Goal: Find specific page/section: Find specific page/section

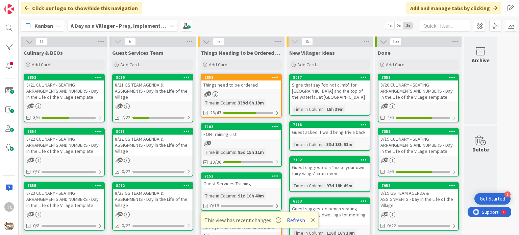
click at [153, 22] on b "A Day as a Villager - Prep, Implement and Execute" at bounding box center [131, 25] width 121 height 7
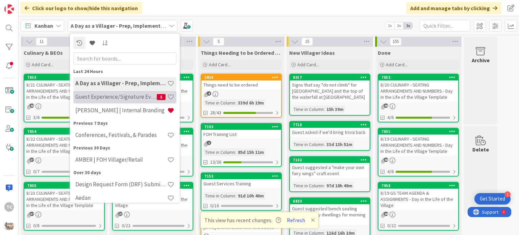
click at [131, 94] on h4 "Guest Experience/Signature Events" at bounding box center [115, 97] width 81 height 7
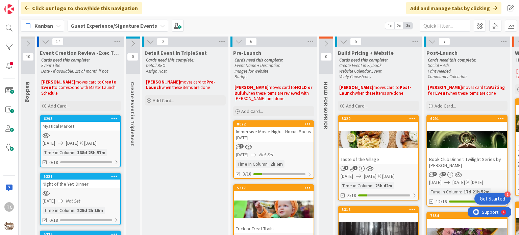
click at [269, 131] on div "Immersive Movie Night - Hocus Pocus [DATE]" at bounding box center [274, 134] width 80 height 15
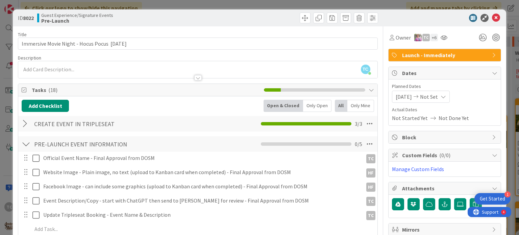
click at [169, 5] on div "ID 8022 Guest Experience/Signature Events Pre-Launch Title 44 / 128 Immersive M…" at bounding box center [259, 117] width 519 height 235
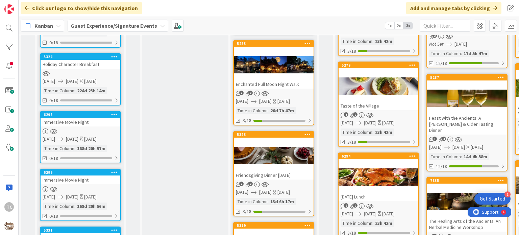
scroll to position [237, 0]
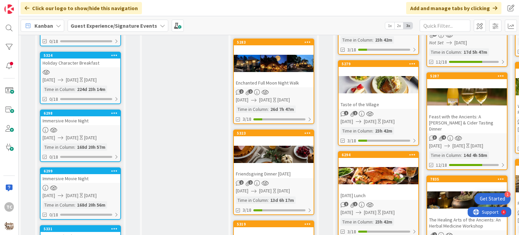
click at [286, 79] on div "Enchanted Full Moon Night Walk" at bounding box center [274, 82] width 80 height 9
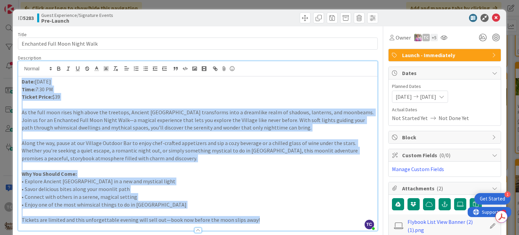
drag, startPoint x: 20, startPoint y: 69, endPoint x: 270, endPoint y: 226, distance: 295.1
click at [270, 226] on div "Description TC [PERSON_NAME] just joined Date: [DATE] Time: 7:30 PM Ticket Pric…" at bounding box center [198, 143] width 360 height 176
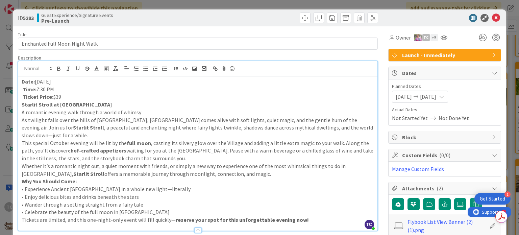
drag, startPoint x: 112, startPoint y: 103, endPoint x: 22, endPoint y: 104, distance: 89.2
click at [22, 104] on p "Starlit Stroll at [GEOGRAPHIC_DATA]" at bounding box center [198, 105] width 352 height 8
copy strong "Starlit Stroll at [GEOGRAPHIC_DATA]"
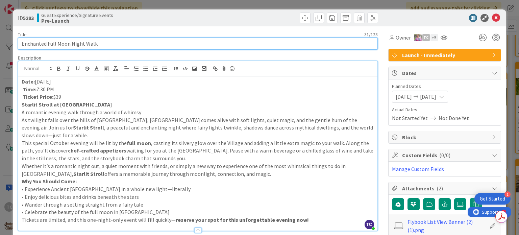
drag, startPoint x: 104, startPoint y: 45, endPoint x: 5, endPoint y: 32, distance: 99.2
click at [5, 32] on div "ID 5283 Guest Experience/Signature Events Pre-Launch Title 31 / 128 Enchanted F…" at bounding box center [259, 117] width 519 height 235
paste input "Starlit Stroll at [GEOGRAPHIC_DATA]"
type input "Starlit Stroll at [GEOGRAPHIC_DATA]"
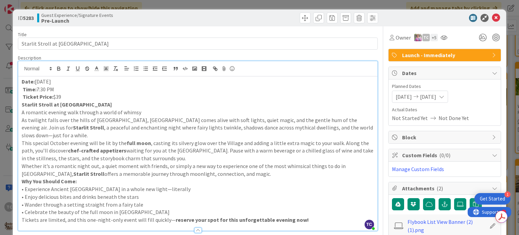
click at [70, 94] on p "Ticket Price: $39" at bounding box center [198, 97] width 352 height 8
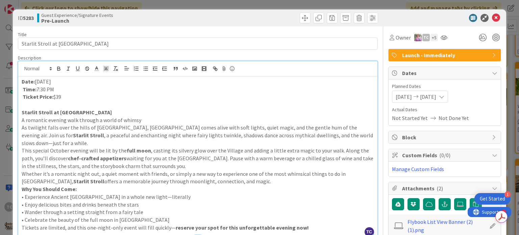
drag, startPoint x: 119, startPoint y: 109, endPoint x: 19, endPoint y: 113, distance: 100.5
click at [19, 113] on div "Date: [DATE] Time: 7:30 PM Ticket Price: $39 Starlit Stroll at [GEOGRAPHIC_DATA…" at bounding box center [197, 157] width 359 height 162
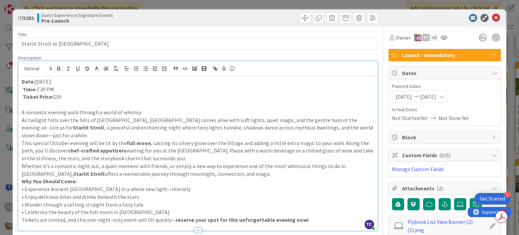
click at [140, 111] on p "A romantic evening walk through a world of whimsy" at bounding box center [198, 113] width 352 height 8
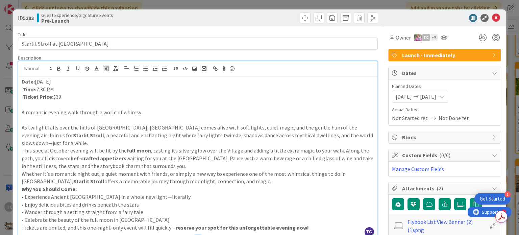
click at [56, 139] on p "As twilight falls over the hills of [GEOGRAPHIC_DATA], [GEOGRAPHIC_DATA] comes …" at bounding box center [198, 135] width 352 height 23
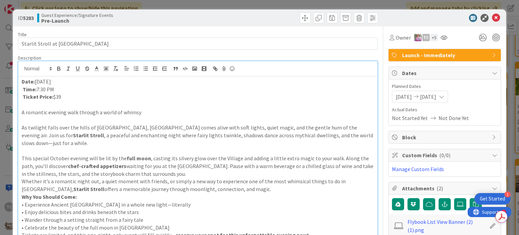
click at [185, 171] on p "This special October evening will be lit by the full moon , casting its silvery…" at bounding box center [198, 165] width 352 height 23
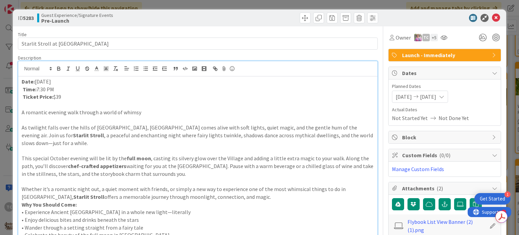
click at [219, 196] on p "Whether it’s a romantic night out, a quiet moment with friends, or simply a new…" at bounding box center [198, 192] width 352 height 15
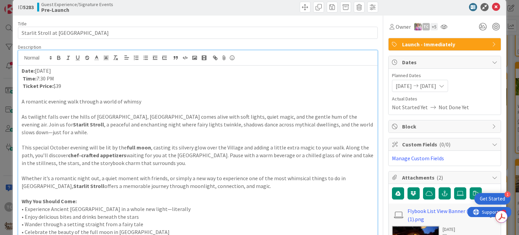
scroll to position [19, 0]
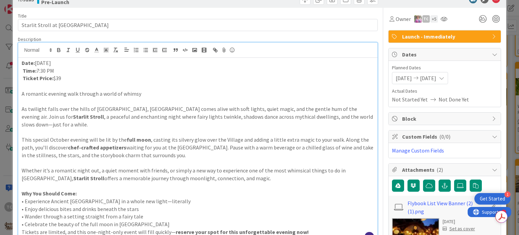
click at [138, 221] on p "• Celebrate the beauty of the full moon in [GEOGRAPHIC_DATA]" at bounding box center [198, 224] width 352 height 8
click at [51, 176] on p "Whether it’s a romantic night out, a quiet moment with friends, or simply a new…" at bounding box center [198, 174] width 352 height 15
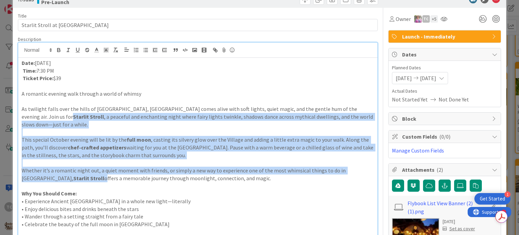
drag, startPoint x: 51, startPoint y: 178, endPoint x: 16, endPoint y: 115, distance: 72.0
click at [60, 50] on icon "button" at bounding box center [58, 51] width 3 height 2
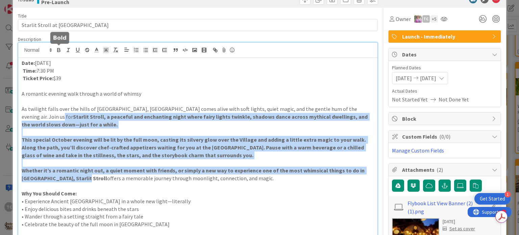
click at [60, 50] on icon "button" at bounding box center [58, 51] width 3 height 2
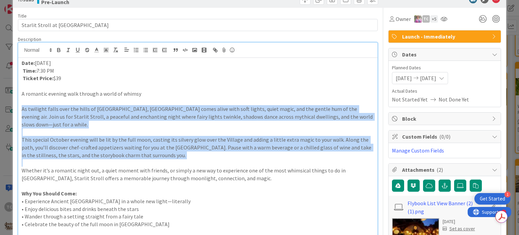
scroll to position [0, 0]
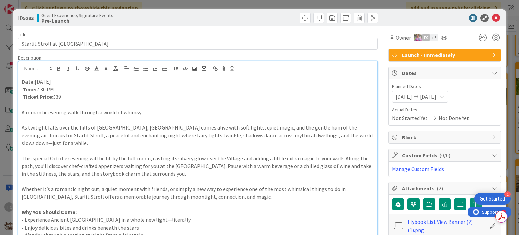
click at [409, 6] on div "ID 5283 Guest Experience/Signature Events Pre-Launch Title 38 / 128 Starlit Str…" at bounding box center [259, 117] width 519 height 235
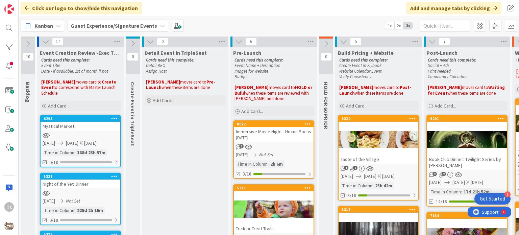
click at [246, 20] on div "Kanban Guest Experience/Signature Events 1x 2x 3x" at bounding box center [269, 25] width 501 height 19
click at [280, 23] on div "Kanban Guest Experience/Signature Events 1x 2x 3x" at bounding box center [269, 25] width 501 height 19
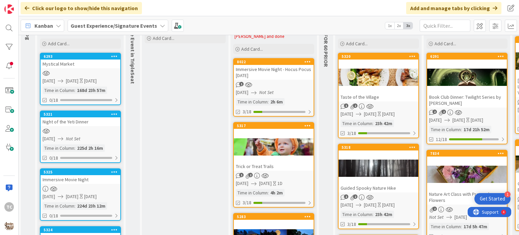
scroll to position [68, 0]
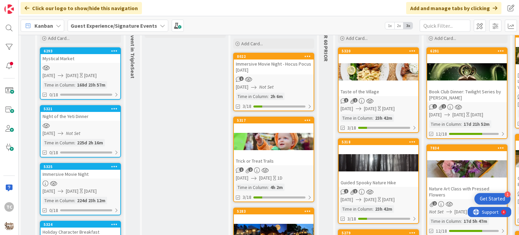
click at [269, 70] on div "Immersive Movie Night - Hocus Pocus [DATE]" at bounding box center [274, 66] width 80 height 15
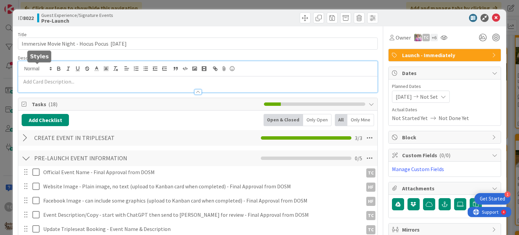
click at [30, 68] on div at bounding box center [197, 76] width 359 height 31
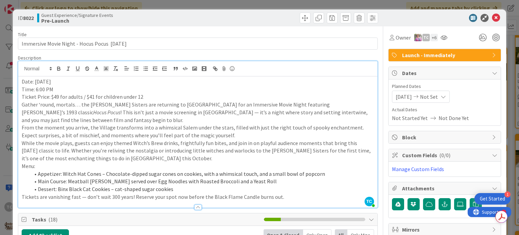
drag, startPoint x: 150, startPoint y: 97, endPoint x: 95, endPoint y: 97, distance: 55.1
click at [95, 97] on p "Ticket Price: $49 for adults / $41 for children under 12" at bounding box center [198, 97] width 352 height 8
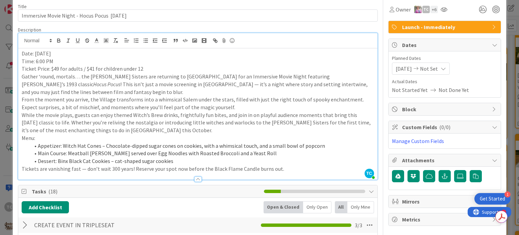
scroll to position [34, 0]
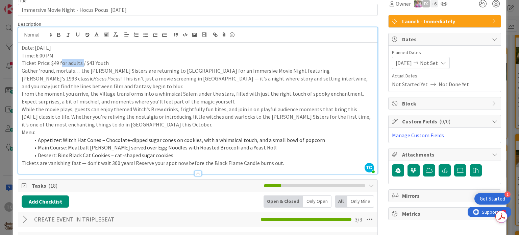
drag, startPoint x: 61, startPoint y: 61, endPoint x: 81, endPoint y: 65, distance: 21.0
click at [81, 65] on p "Ticket Price: $49 for adults / $41 Youth" at bounding box center [198, 63] width 352 height 8
click at [104, 65] on p "Ticket Price: $49 Adults / $41 Youth" at bounding box center [198, 63] width 352 height 8
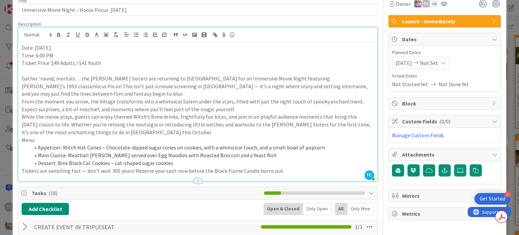
scroll to position [68, 0]
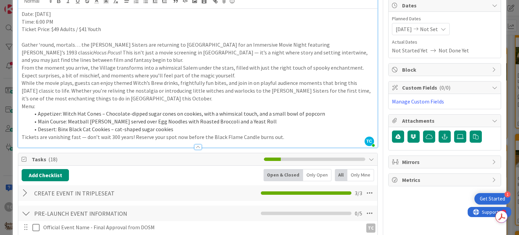
click at [74, 58] on p "Gather ‘round, mortals… the [PERSON_NAME] Sisters are returning to [GEOGRAPHIC_…" at bounding box center [198, 52] width 352 height 23
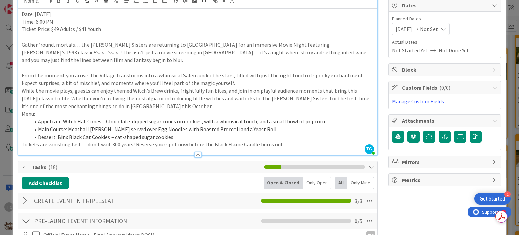
click at [233, 81] on p "From the moment you arrive, the Village transforms into a whimsical Salem under…" at bounding box center [198, 79] width 352 height 15
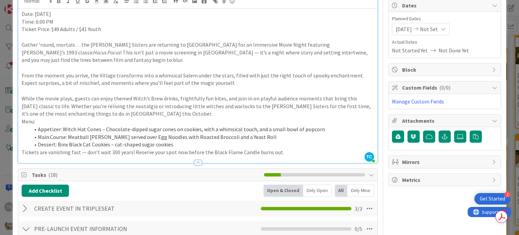
click at [172, 115] on p "While the movie plays, guests can enjoy themed Witch’s Brew drinks, frightfully…" at bounding box center [198, 106] width 352 height 23
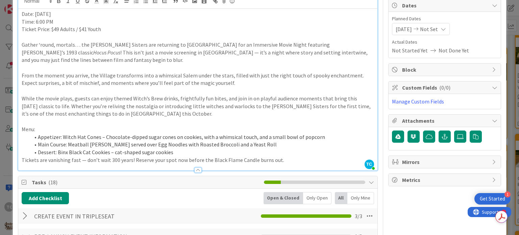
click at [185, 154] on li "Dessert: Binx Black Cat Cookies – cat-shaped sugar cookies" at bounding box center [202, 152] width 344 height 8
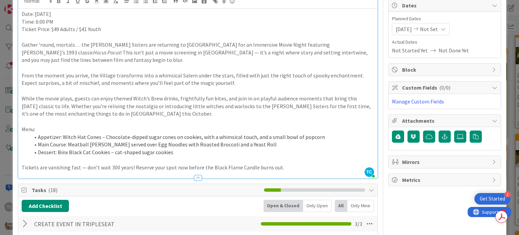
click at [301, 44] on p "Gather ‘round, mortals… the [PERSON_NAME] Sisters are returning to [GEOGRAPHIC_…" at bounding box center [198, 52] width 352 height 23
drag, startPoint x: 301, startPoint y: 44, endPoint x: 316, endPoint y: 42, distance: 15.5
click at [316, 42] on p "Gather ‘round, mortals… the [PERSON_NAME] Sisters are returning to [GEOGRAPHIC_…" at bounding box center [198, 52] width 352 height 23
click at [457, 137] on icon at bounding box center [460, 136] width 7 height 5
click at [454, 130] on input "file" at bounding box center [454, 130] width 0 height 0
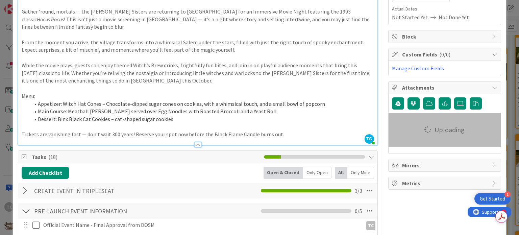
scroll to position [101, 0]
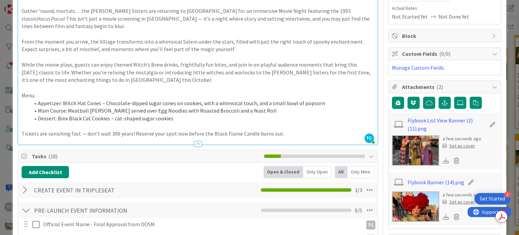
click at [450, 202] on div "Set as cover" at bounding box center [459, 201] width 32 height 7
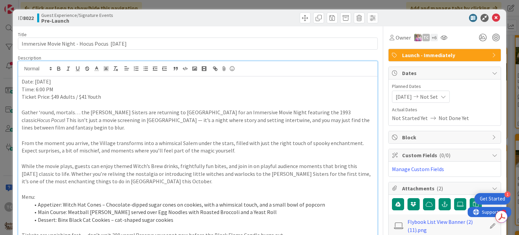
click at [422, 2] on div "ID 8022 Guest Experience/Signature Events Pre-Launch Title 44 / 128 Immersive M…" at bounding box center [259, 117] width 519 height 235
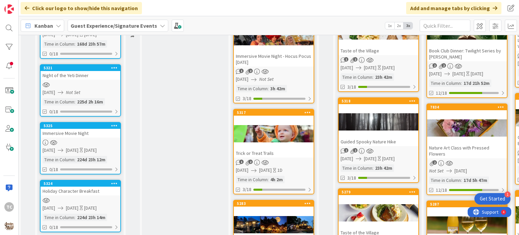
scroll to position [68, 0]
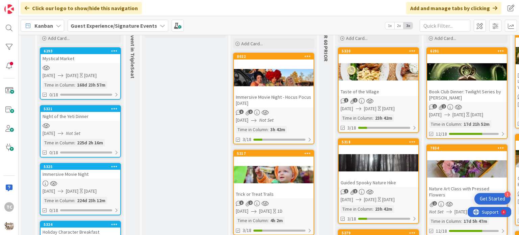
click at [288, 193] on div "Trick or Treat Trails" at bounding box center [274, 194] width 80 height 9
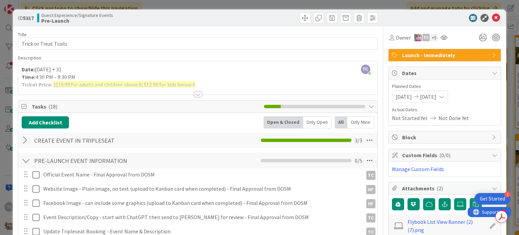
click at [196, 94] on div at bounding box center [197, 94] width 7 height 5
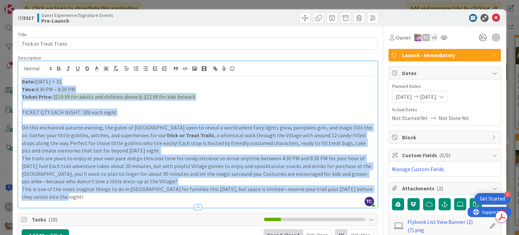
drag, startPoint x: 20, startPoint y: 81, endPoint x: 219, endPoint y: 226, distance: 246.8
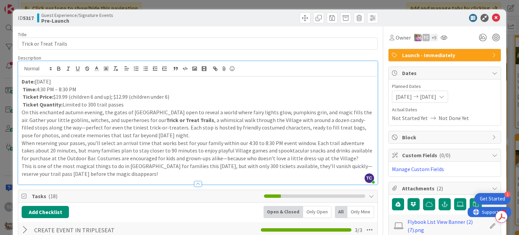
click at [124, 104] on div "Date: [DATE] Time: 4:30 PM – 8:30 PM Ticket Price: $19.99 (children 6 and up); …" at bounding box center [197, 130] width 359 height 108
click at [125, 104] on p "Ticket Quantity: Limited to 300 trail passes" at bounding box center [198, 105] width 352 height 8
drag, startPoint x: 124, startPoint y: 105, endPoint x: 22, endPoint y: 106, distance: 102.8
click at [22, 106] on p "Ticket Quantity: Limited to 300 trail passes" at bounding box center [198, 105] width 352 height 8
click at [20, 97] on div "Date: [DATE] Time: 4:30 PM – 8:30 PM Ticket Price: $19.99 (children 6 and up); …" at bounding box center [197, 130] width 359 height 108
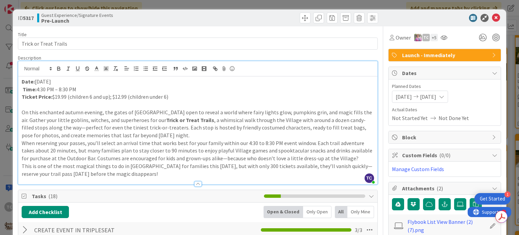
click at [19, 89] on div "Date: [DATE] Time: 4:30 PM – 8:30 PM Ticket Price: $19.99 (children 6 and up); …" at bounding box center [197, 130] width 359 height 108
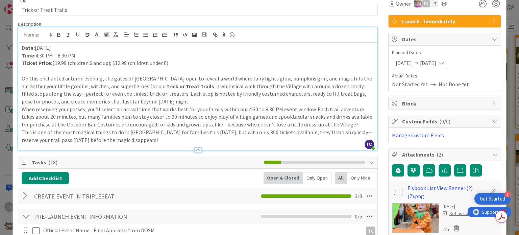
click at [185, 103] on p "On this enchanted autumn evening, the gates of [GEOGRAPHIC_DATA] open to reveal…" at bounding box center [198, 90] width 352 height 31
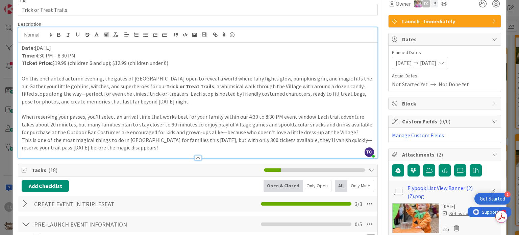
click at [21, 140] on div "Date: [DATE] Time: 4:30 PM – 8:30 PM Ticket Price: $19.99 (children 6 and up); …" at bounding box center [197, 101] width 359 height 116
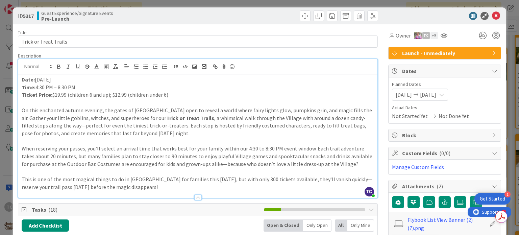
scroll to position [0, 0]
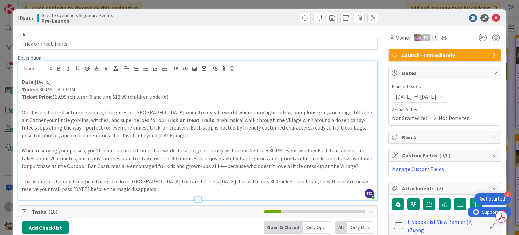
click at [206, 4] on div "ID 5317 Guest Experience/Signature Events Pre-Launch Title 22 / 128 Trick or Tr…" at bounding box center [259, 117] width 519 height 235
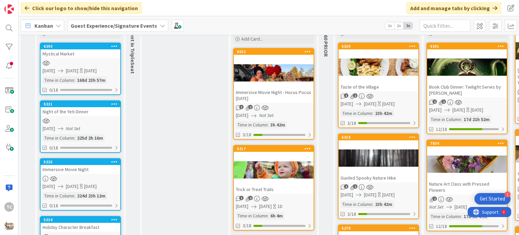
scroll to position [106, 0]
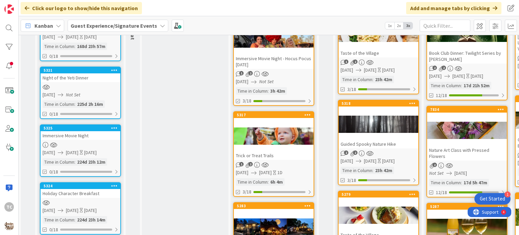
click at [275, 63] on div "Immersive Movie Night - Hocus Pocus [DATE]" at bounding box center [274, 61] width 80 height 15
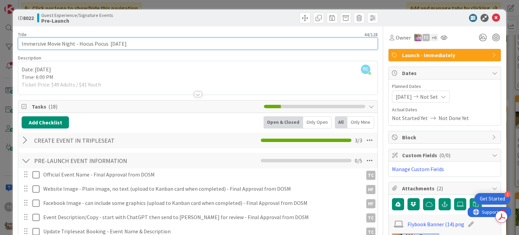
drag, startPoint x: 127, startPoint y: 42, endPoint x: 108, endPoint y: 43, distance: 19.3
click at [108, 43] on input "Immersive Movie Night - Hocus Pocus [DATE]" at bounding box center [198, 44] width 360 height 12
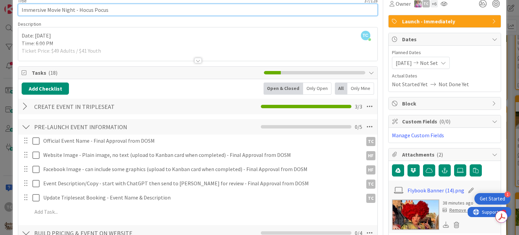
type input "Immersive Movie Night - Hocus Pocus"
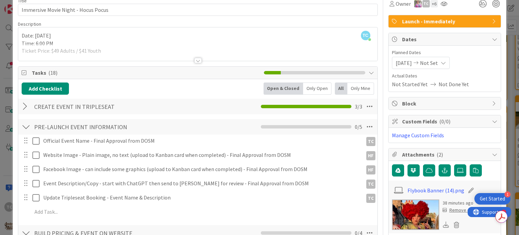
click at [404, 65] on span "[DATE]" at bounding box center [404, 63] width 16 height 8
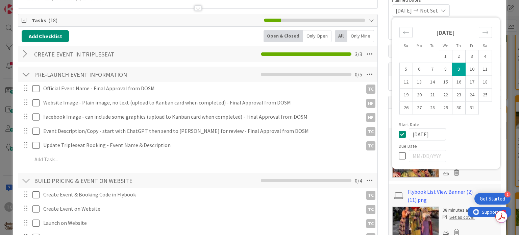
scroll to position [101, 0]
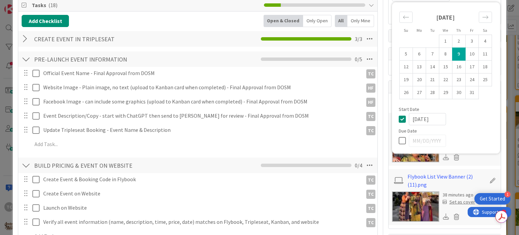
click at [399, 116] on icon at bounding box center [404, 119] width 10 height 8
click at [399, 141] on icon at bounding box center [404, 141] width 10 height 8
type input "[DATE]"
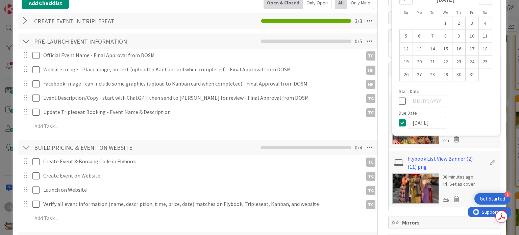
scroll to position [135, 0]
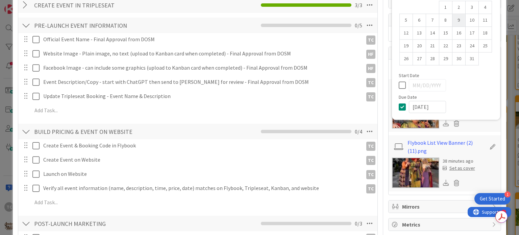
click at [455, 23] on td "9" at bounding box center [458, 20] width 13 height 13
type input "[DATE]"
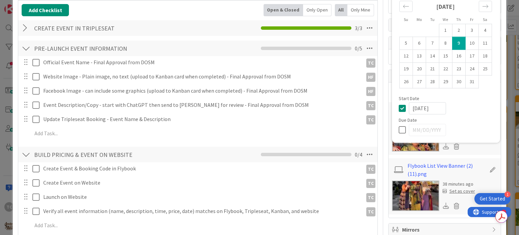
scroll to position [114, 0]
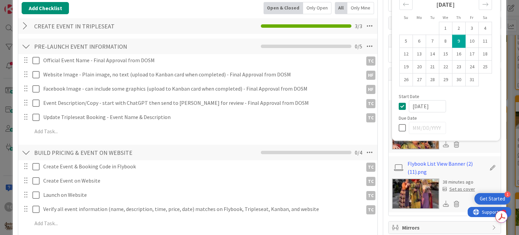
click at [399, 107] on icon at bounding box center [404, 106] width 10 height 8
click at [399, 126] on icon at bounding box center [404, 128] width 10 height 8
click at [453, 41] on td "9" at bounding box center [458, 41] width 13 height 13
type input "[DATE]"
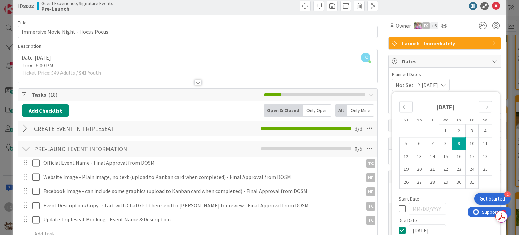
scroll to position [0, 0]
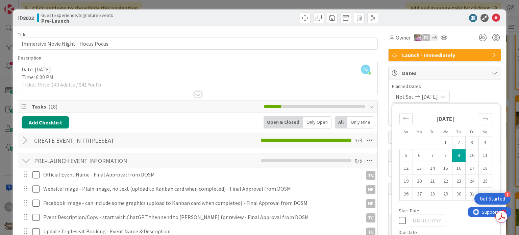
click at [402, 0] on div "ID 8022 Guest Experience/Signature Events Pre-Launch Title 37 / 128 Immersive M…" at bounding box center [259, 117] width 519 height 235
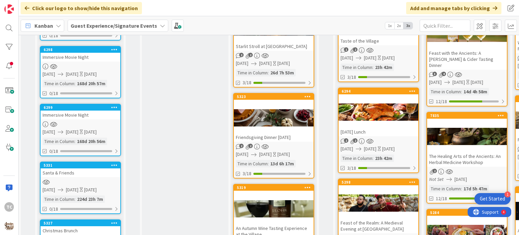
scroll to position [304, 0]
